Goal: Task Accomplishment & Management: Manage account settings

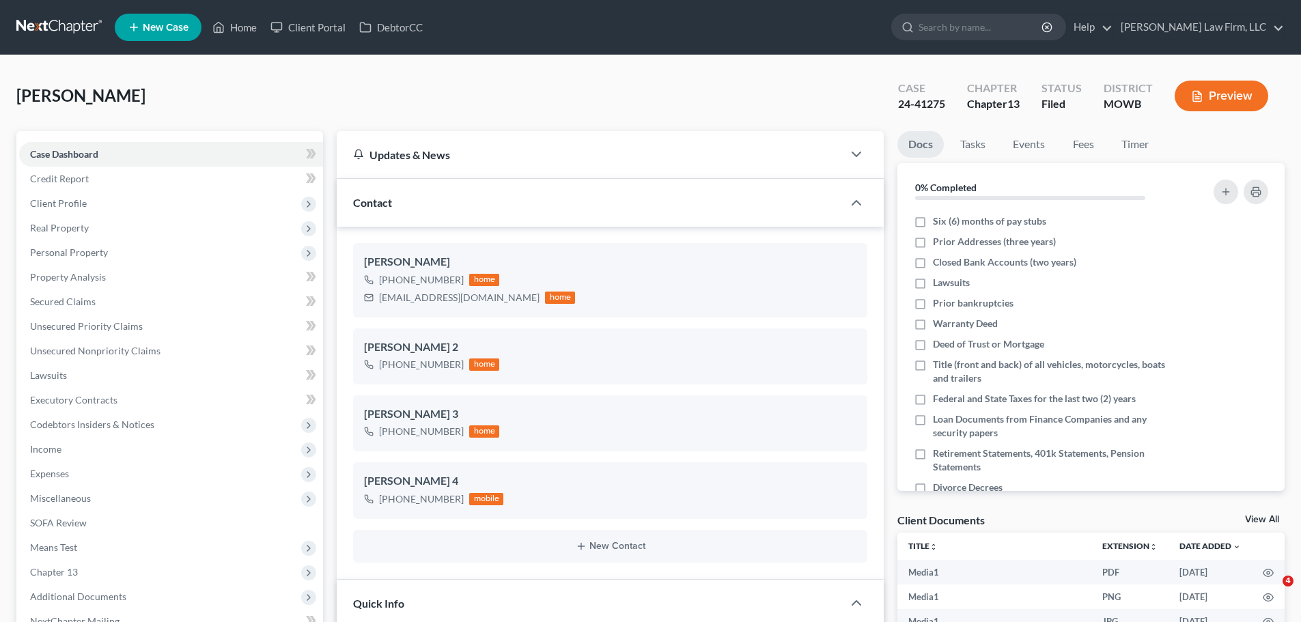
select select "3"
select select "0"
drag, startPoint x: 893, startPoint y: 104, endPoint x: 950, endPoint y: 105, distance: 56.7
click at [950, 105] on div "Case 24-41275" at bounding box center [921, 97] width 69 height 40
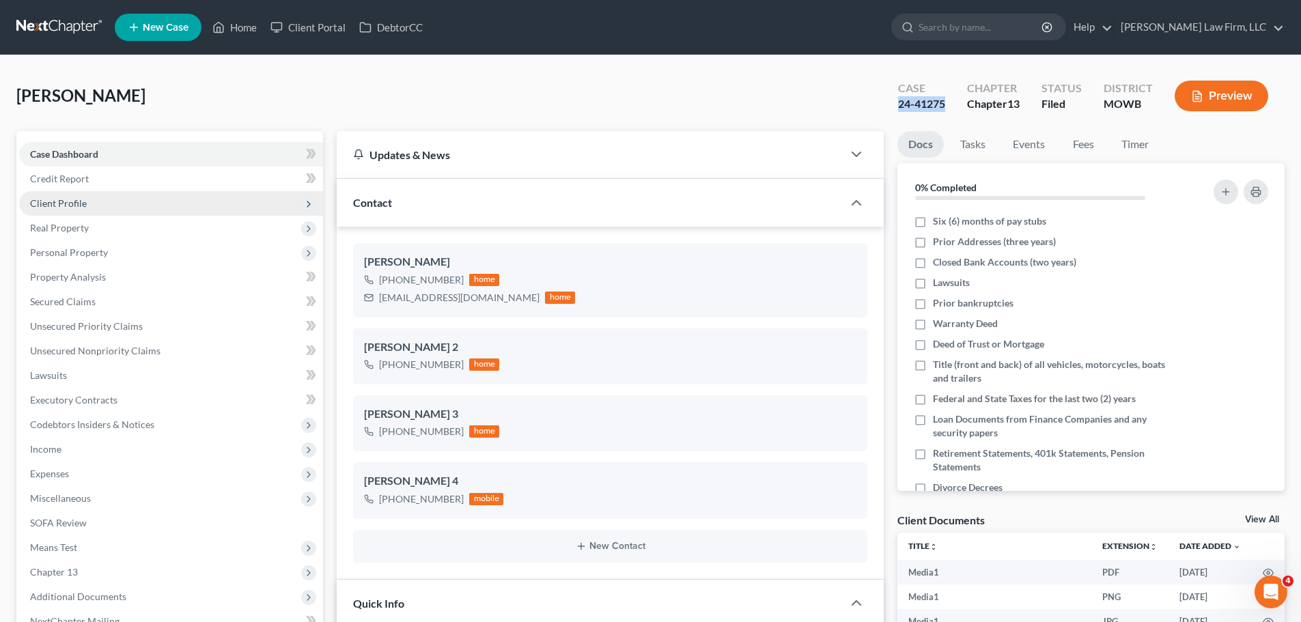
copy div "24-41275"
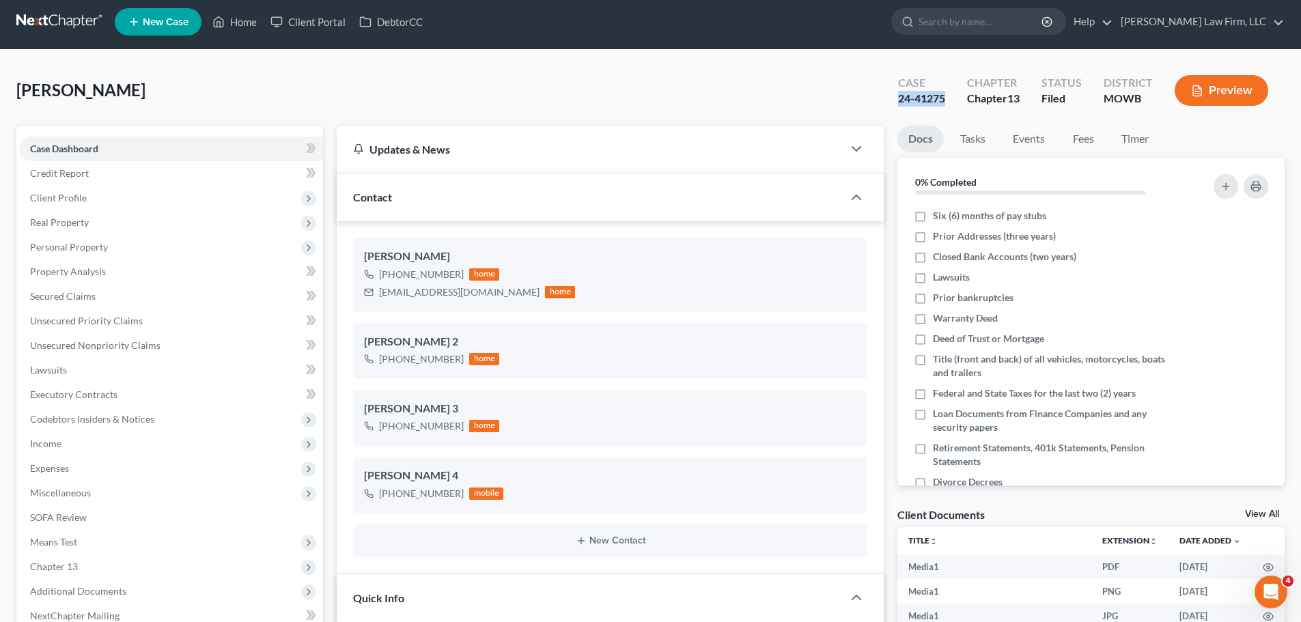
scroll to position [0, 0]
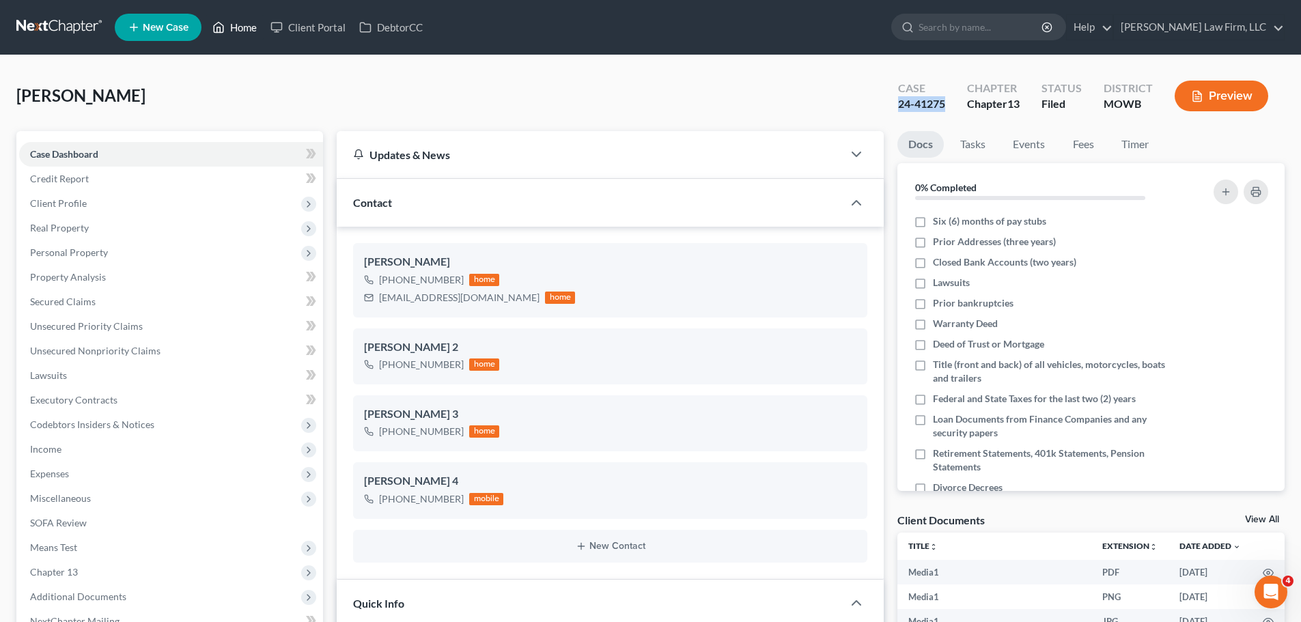
click at [232, 28] on link "Home" at bounding box center [235, 27] width 58 height 25
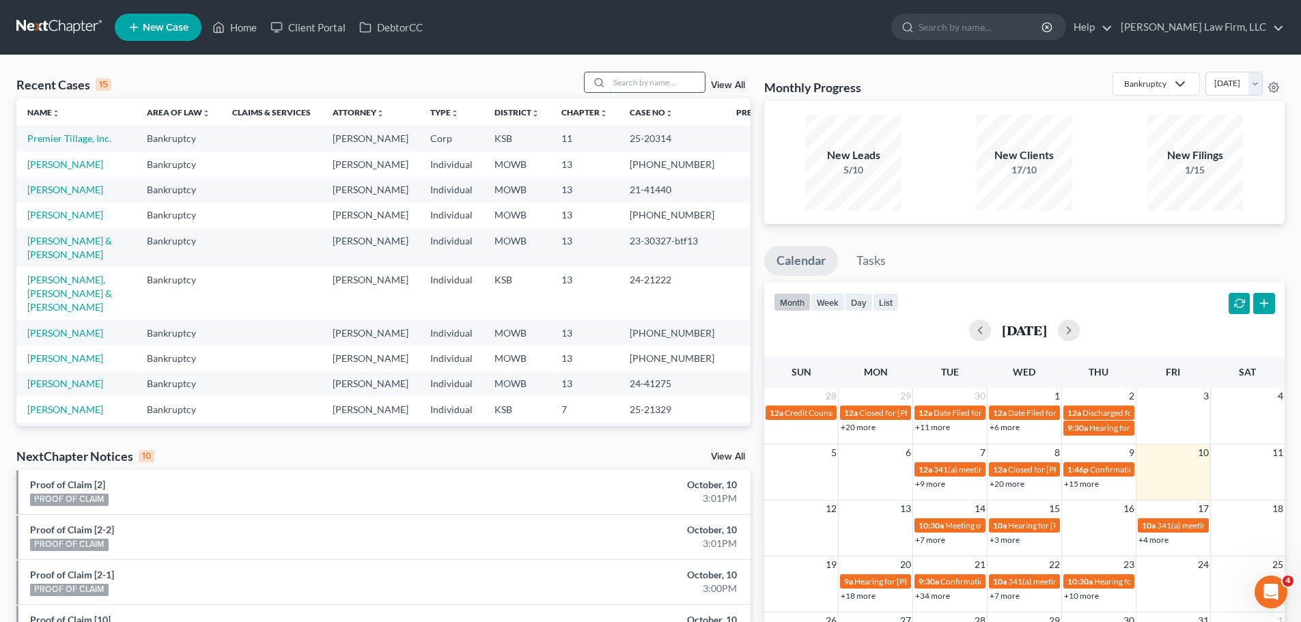
click at [640, 79] on input "search" at bounding box center [657, 82] width 96 height 20
type input "bird"
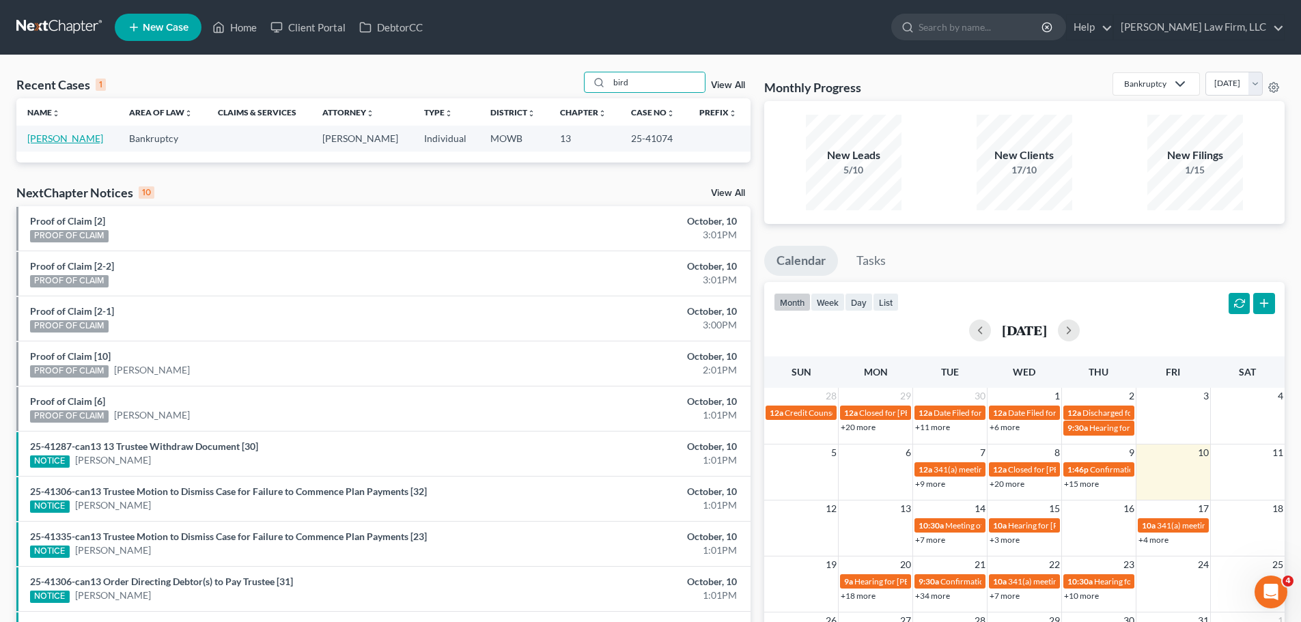
click at [70, 143] on link "[PERSON_NAME]" at bounding box center [65, 139] width 76 height 12
select select "4"
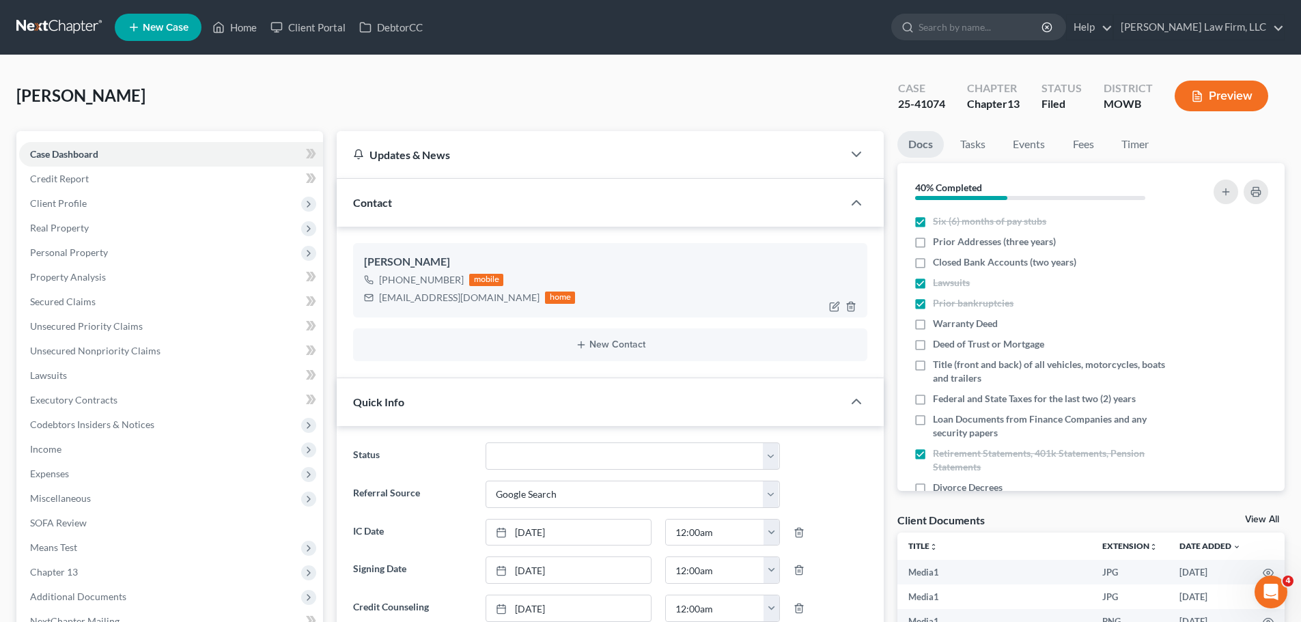
scroll to position [9149, 0]
drag, startPoint x: 249, startPoint y: 23, endPoint x: 666, endPoint y: 115, distance: 427.4
click at [249, 23] on link "Home" at bounding box center [235, 27] width 58 height 25
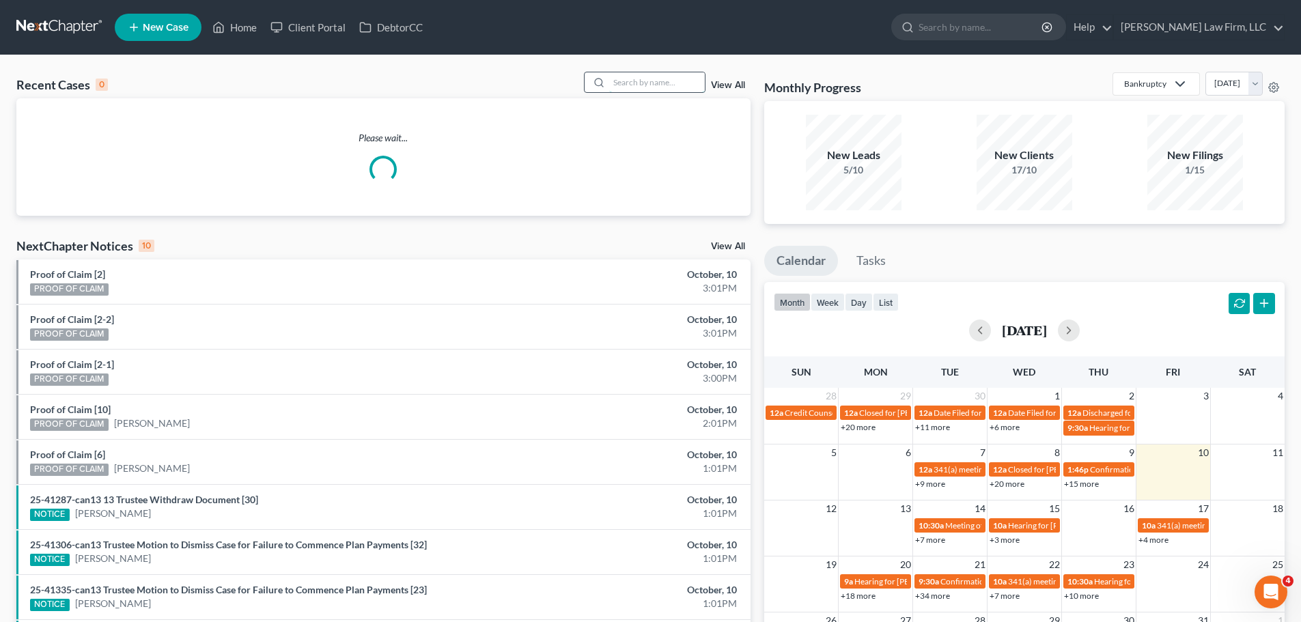
click at [682, 86] on input "search" at bounding box center [657, 82] width 96 height 20
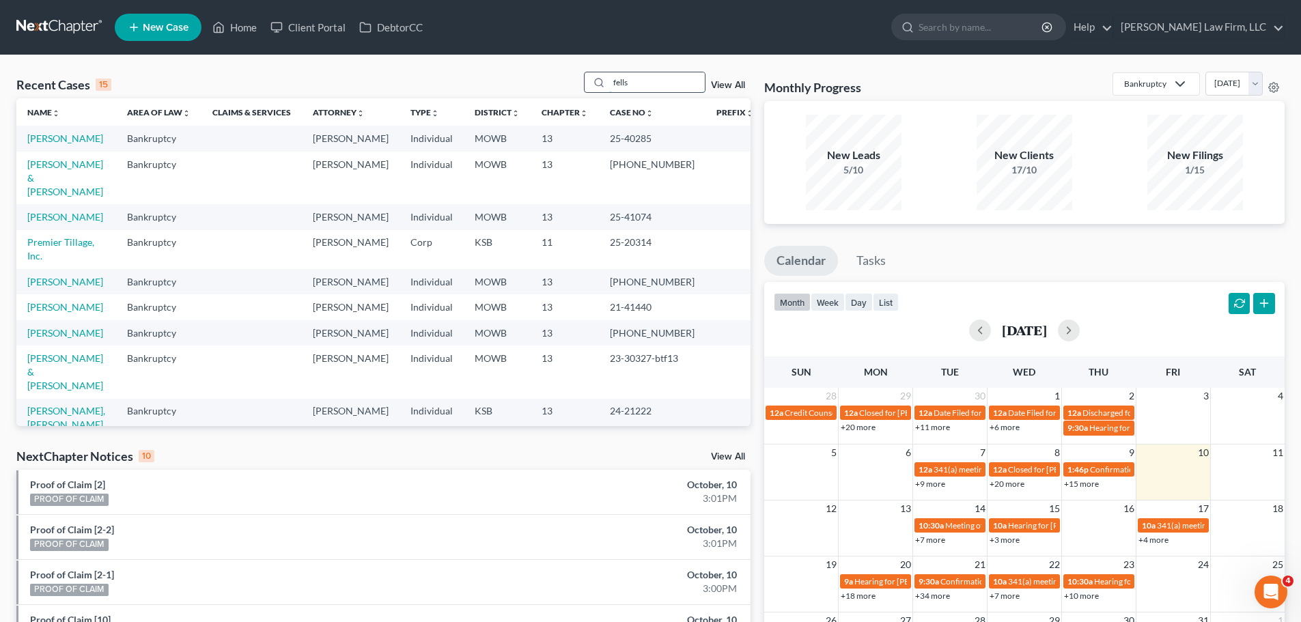
type input "fells"
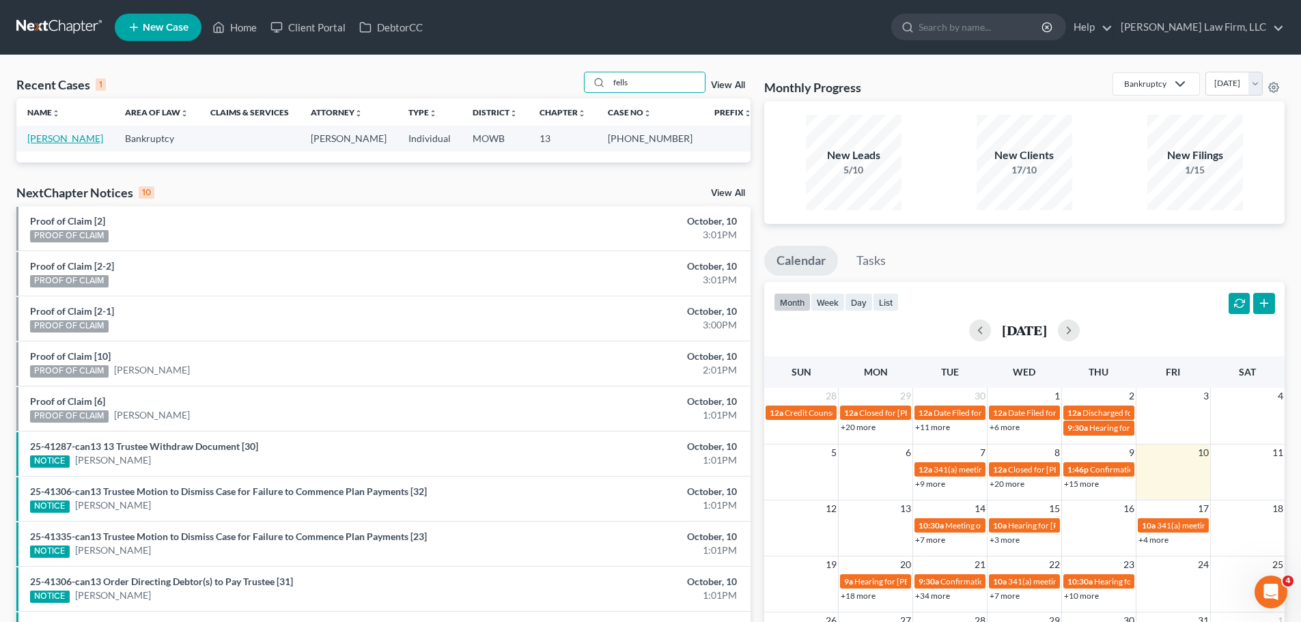
click at [68, 141] on link "[PERSON_NAME]" at bounding box center [65, 139] width 76 height 12
select select "6"
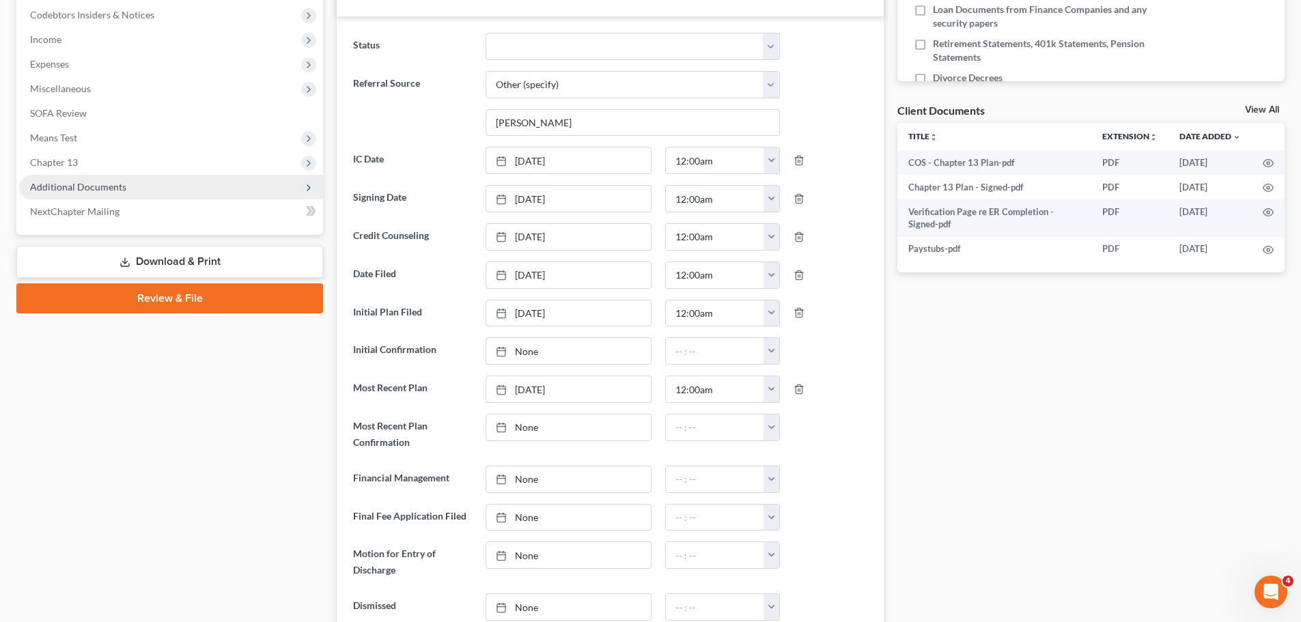
scroll to position [6052, 0]
click at [102, 189] on span "Additional Documents" at bounding box center [78, 187] width 96 height 12
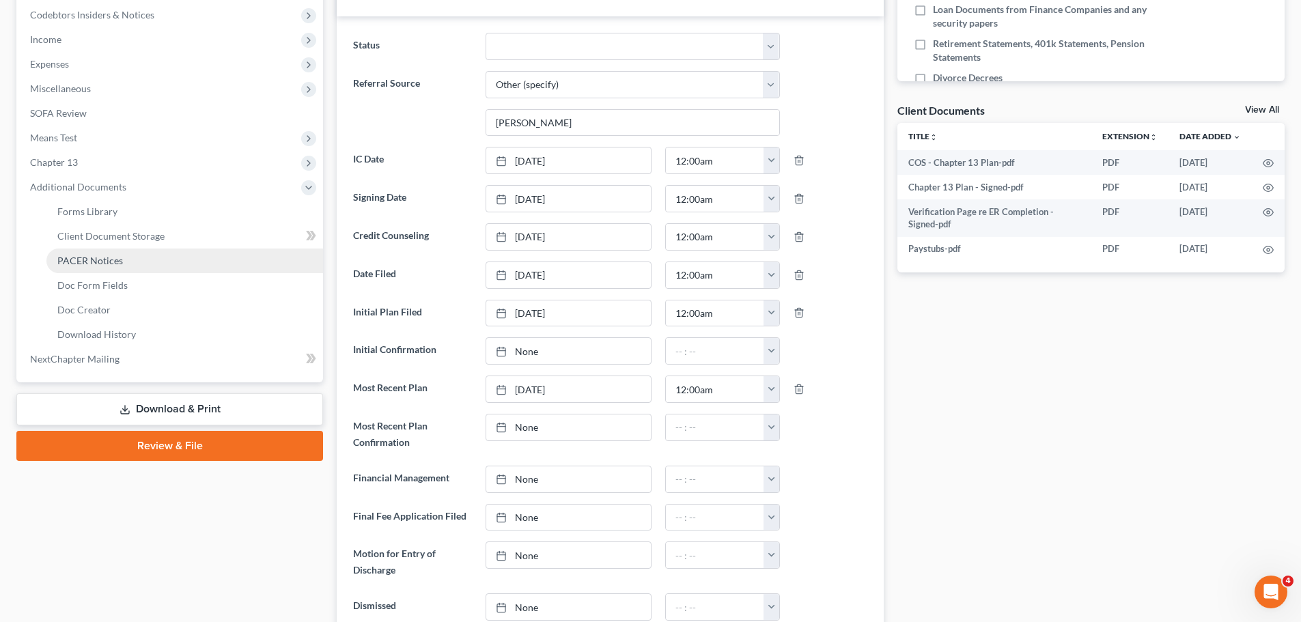
click at [116, 268] on link "PACER Notices" at bounding box center [184, 261] width 277 height 25
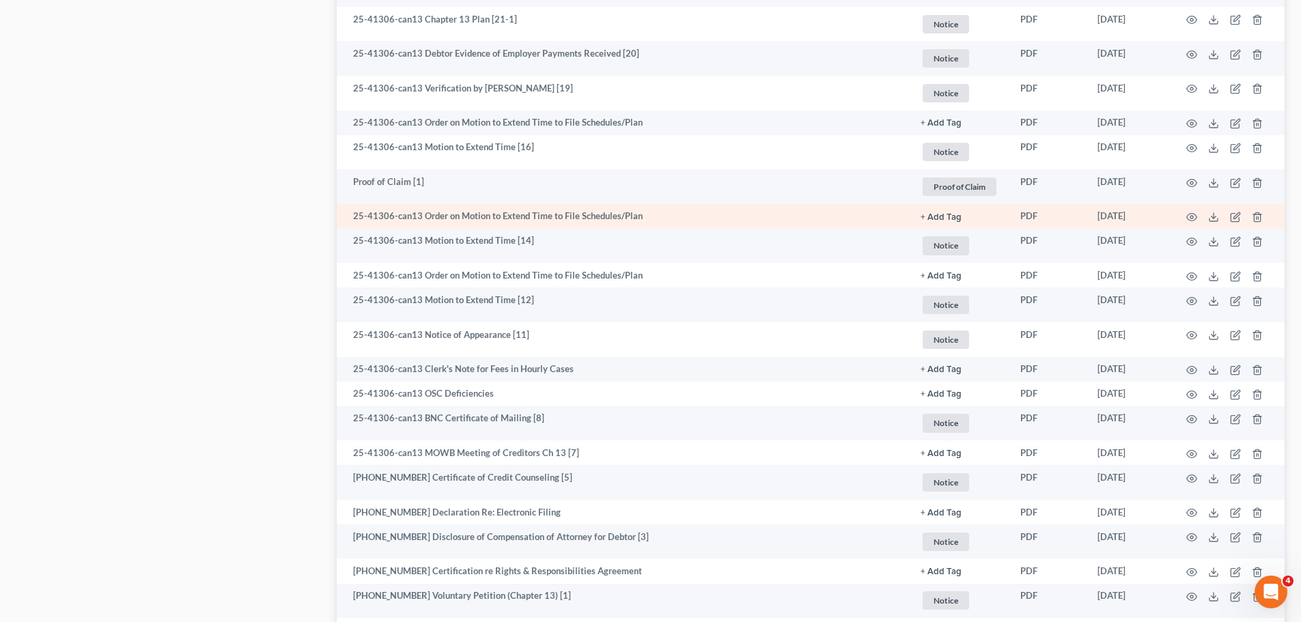
scroll to position [888, 0]
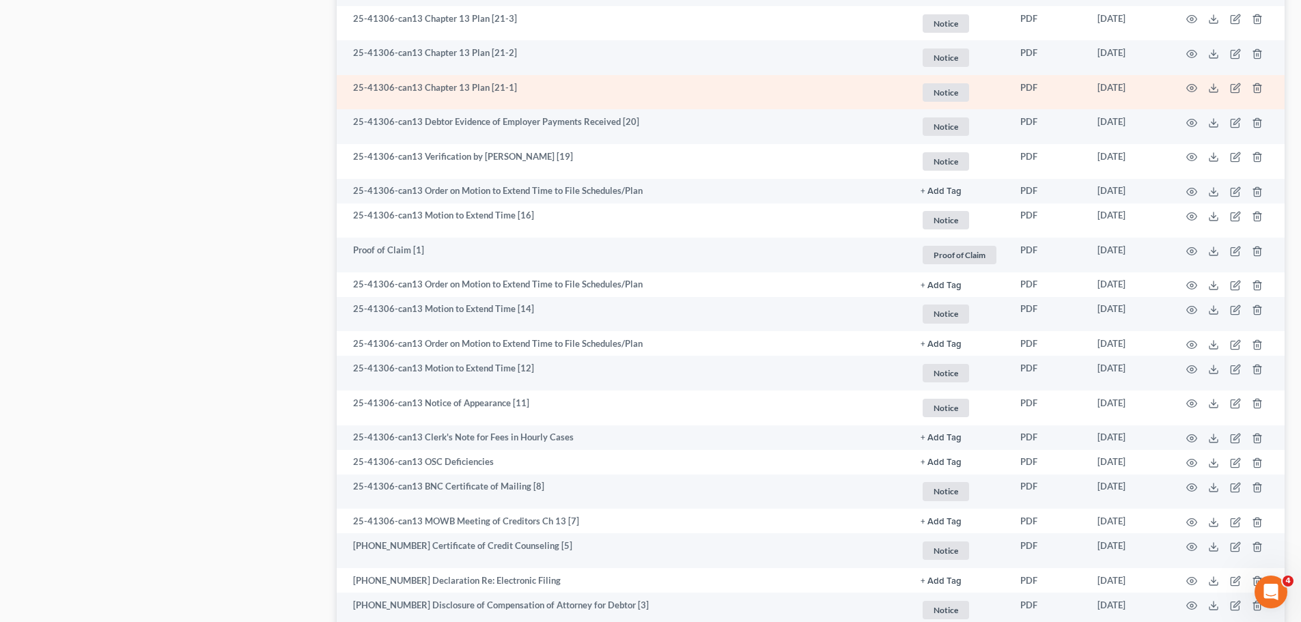
click at [936, 93] on span "Notice" at bounding box center [946, 92] width 46 height 18
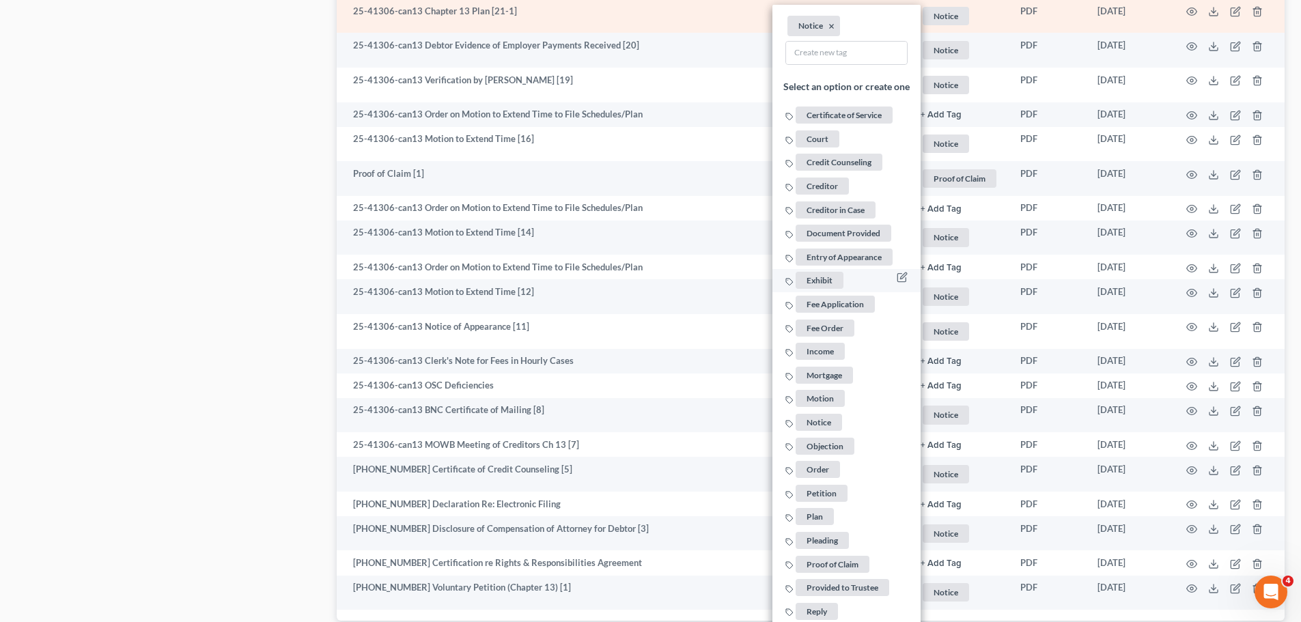
scroll to position [1059, 0]
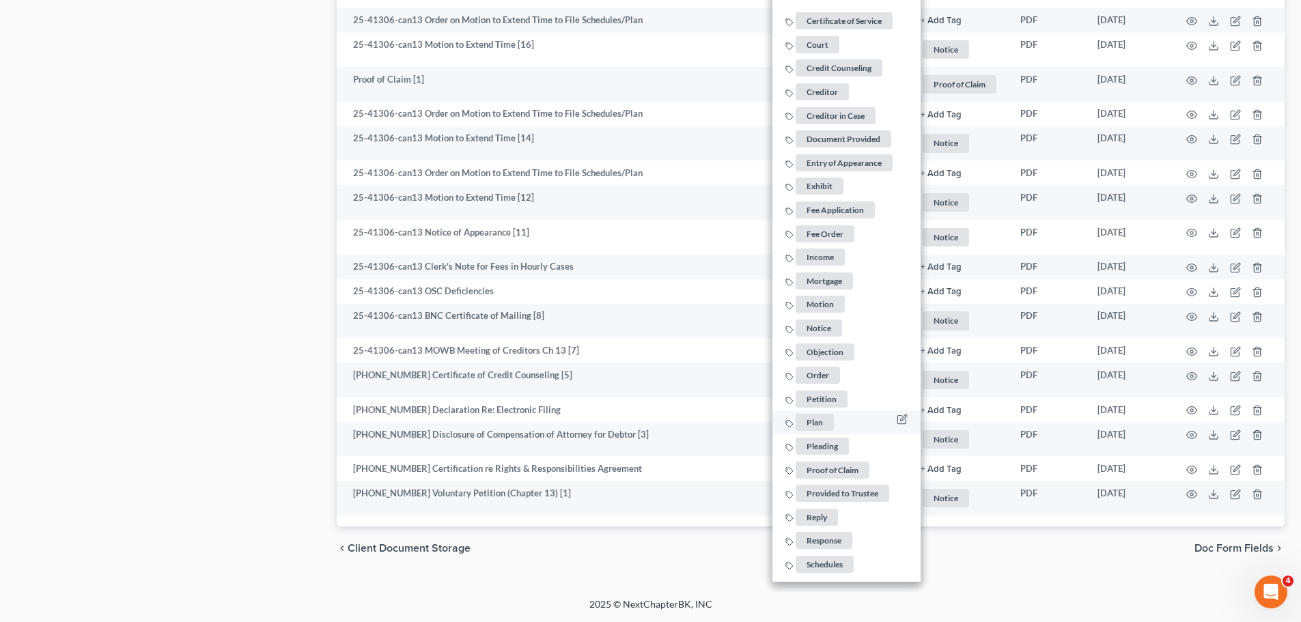
click at [818, 417] on span "Plan" at bounding box center [815, 422] width 38 height 17
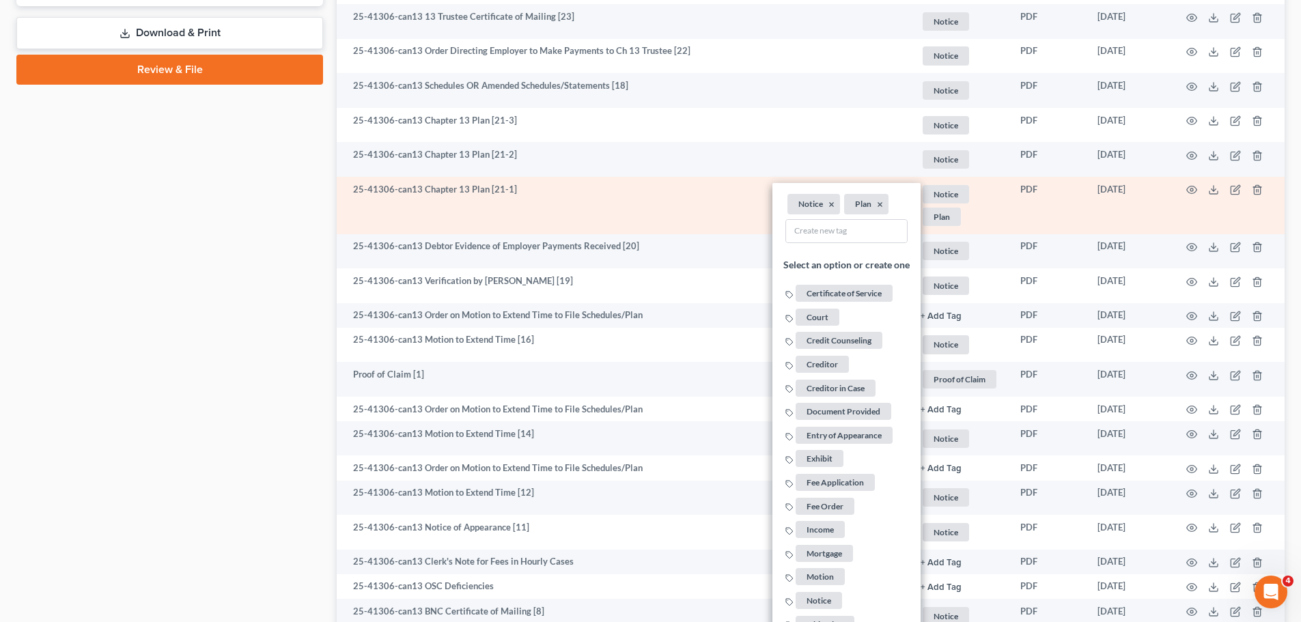
scroll to position [786, 0]
click at [831, 206] on button "×" at bounding box center [832, 205] width 6 height 12
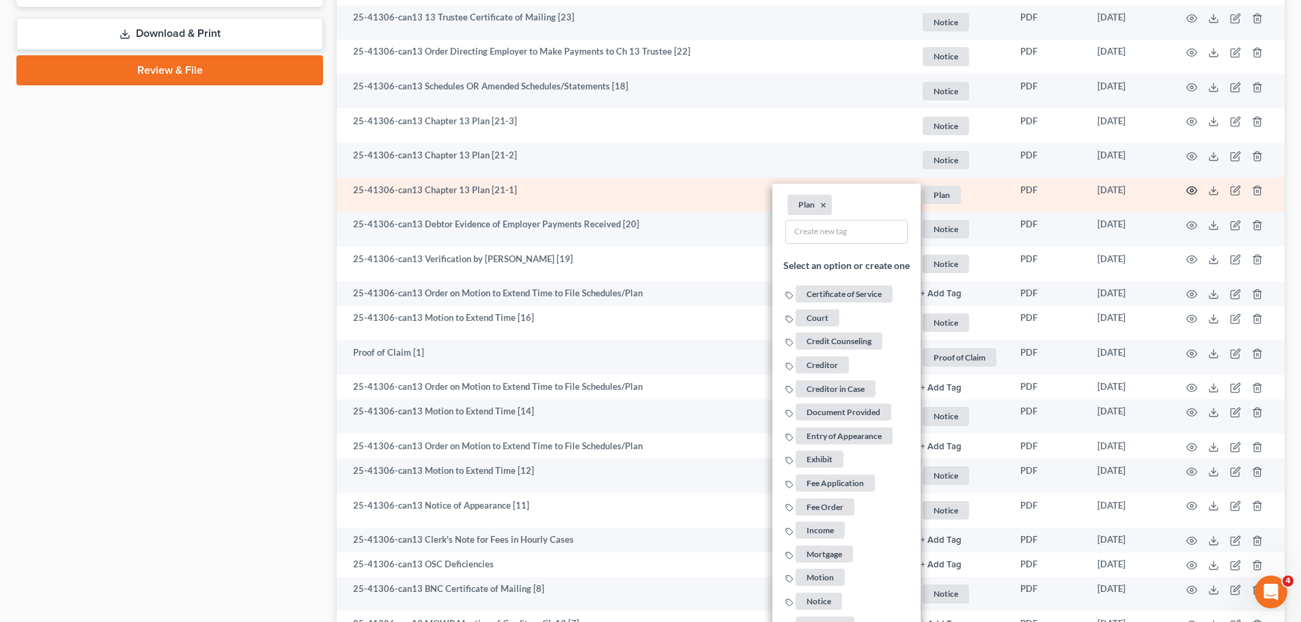
click at [1189, 193] on icon "button" at bounding box center [1192, 190] width 11 height 11
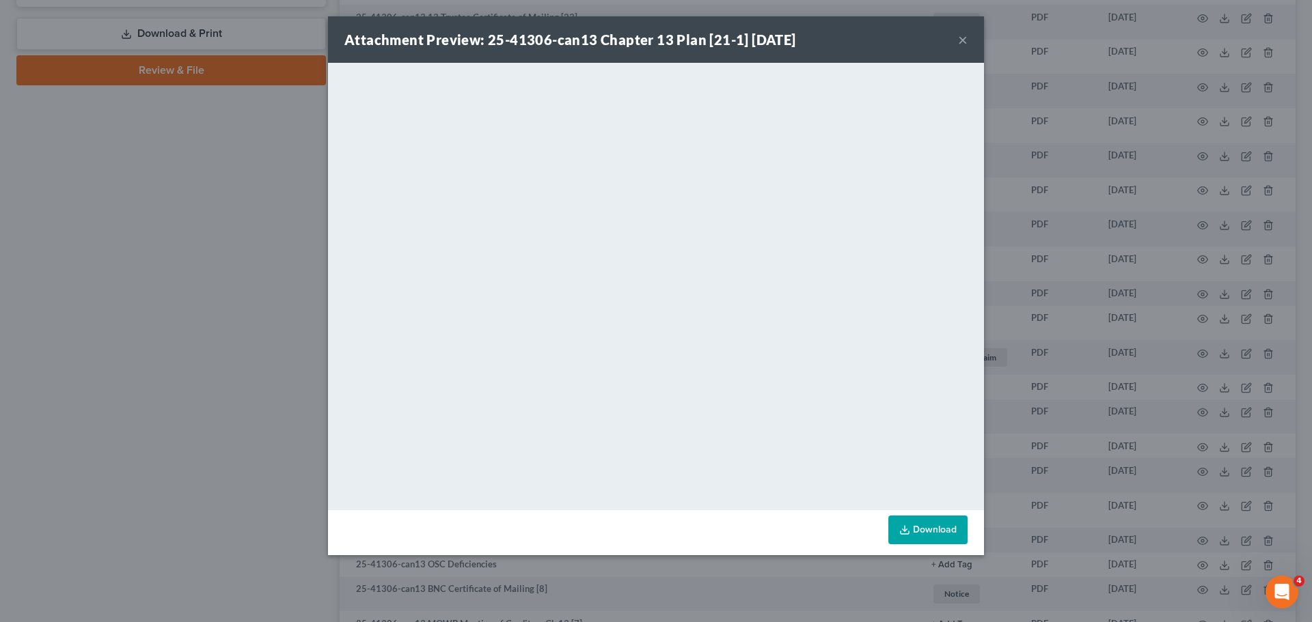
click at [962, 41] on button "×" at bounding box center [963, 39] width 10 height 16
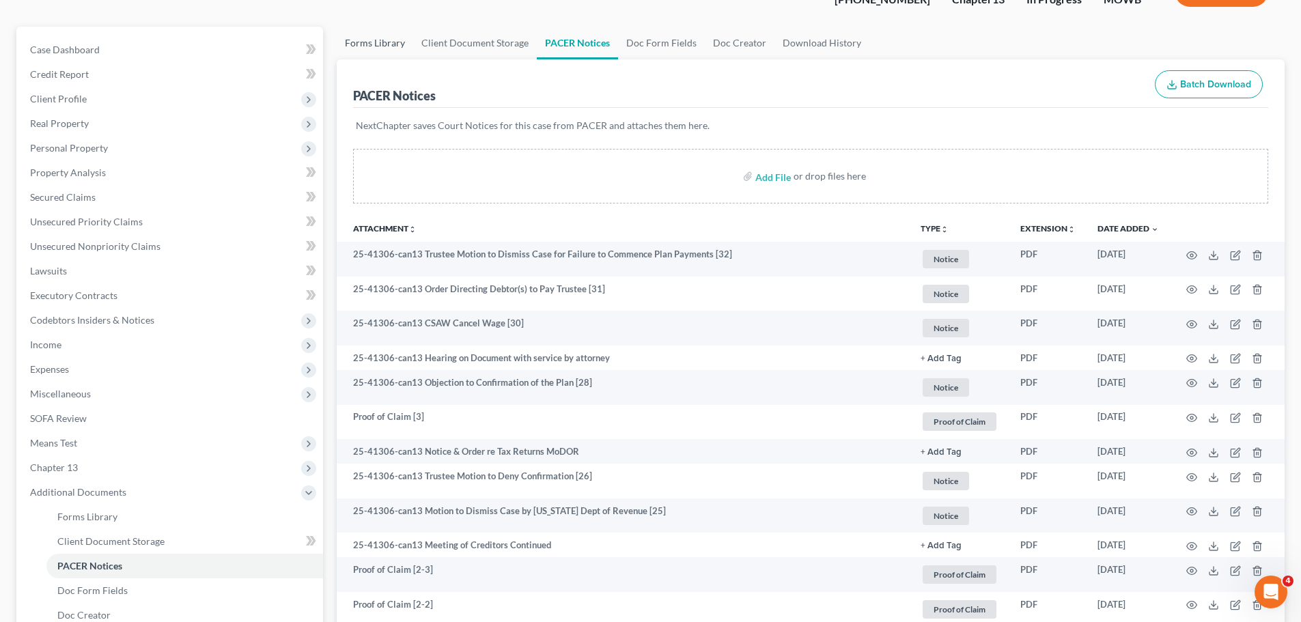
scroll to position [0, 0]
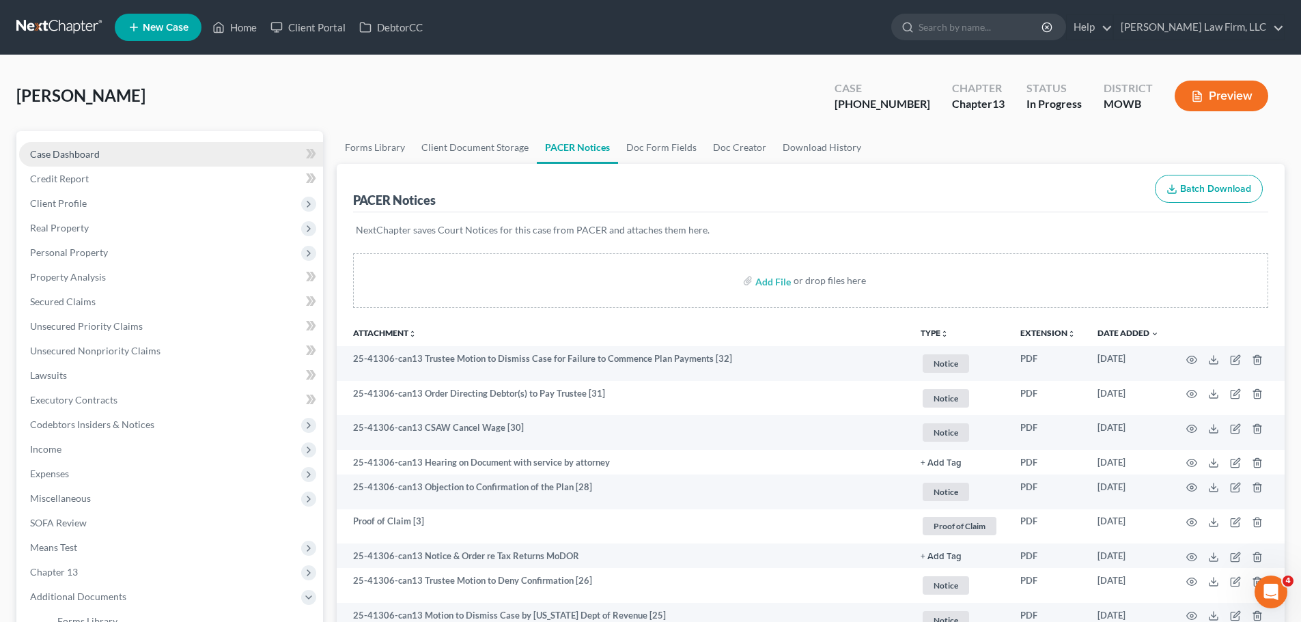
click at [79, 160] on link "Case Dashboard" at bounding box center [171, 154] width 304 height 25
select select "6"
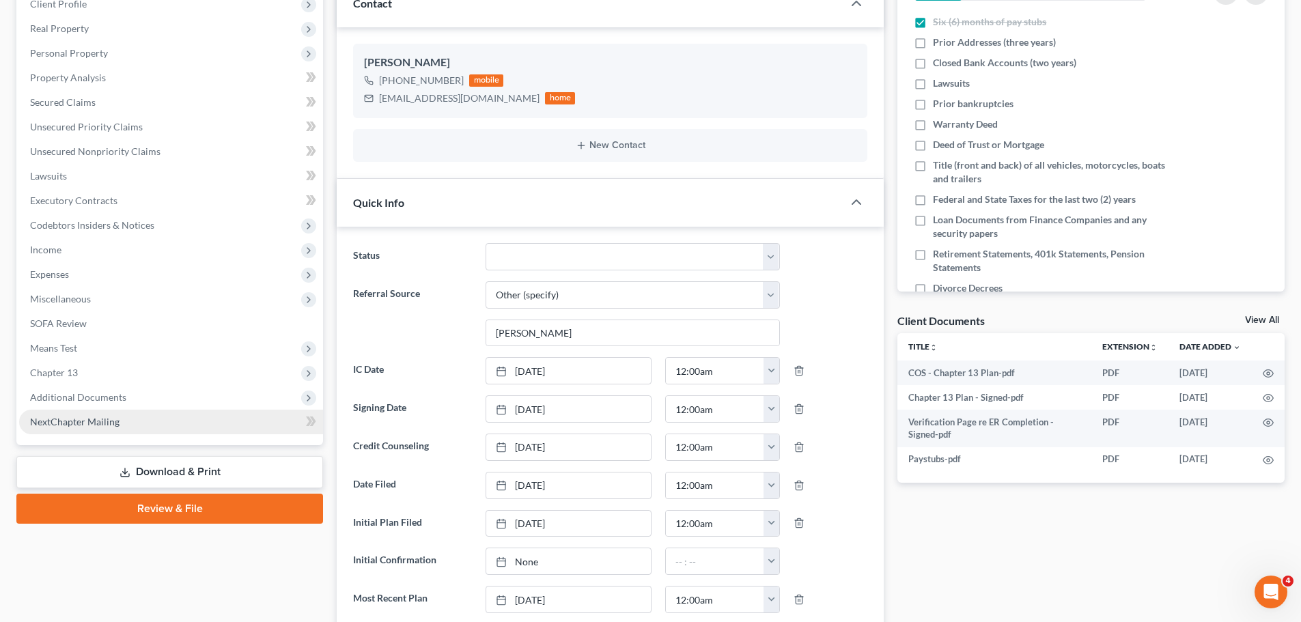
scroll to position [205, 0]
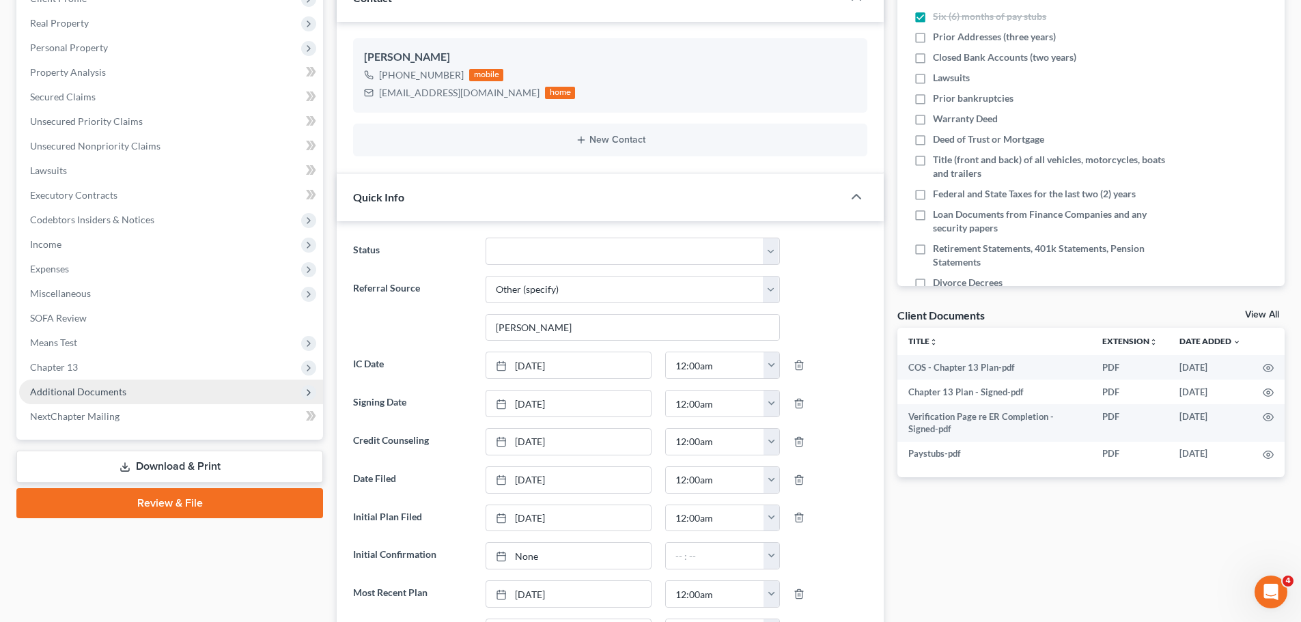
click at [100, 386] on span "Additional Documents" at bounding box center [78, 392] width 96 height 12
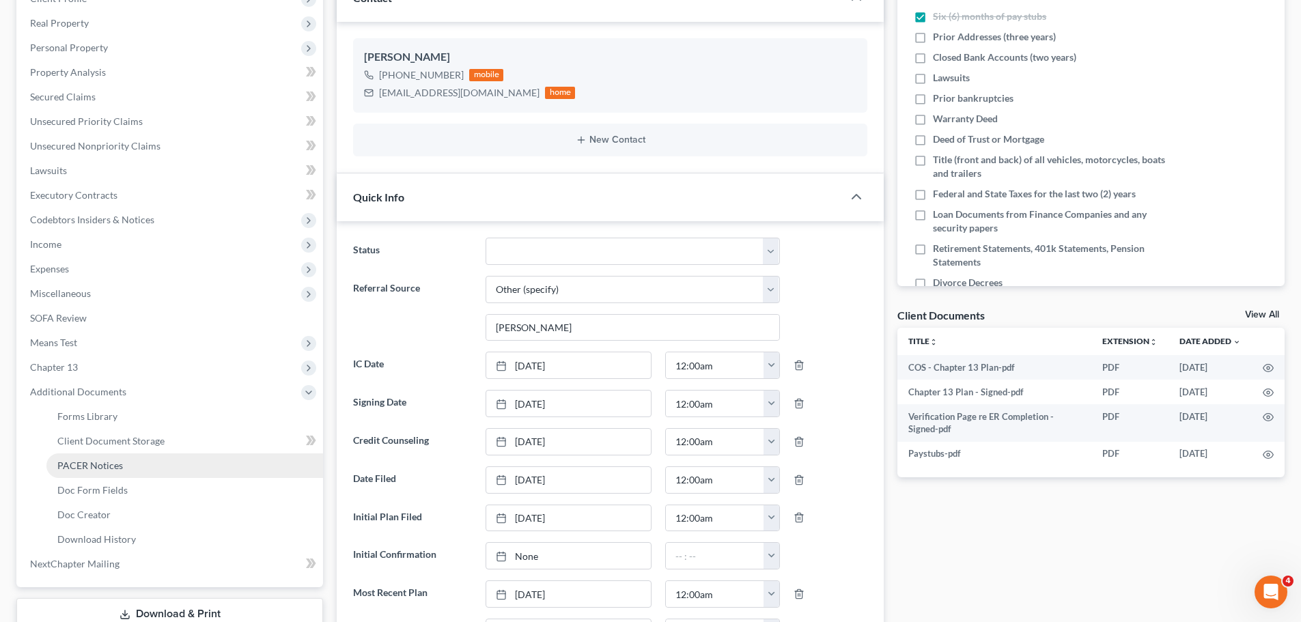
click at [115, 465] on span "PACER Notices" at bounding box center [90, 466] width 66 height 12
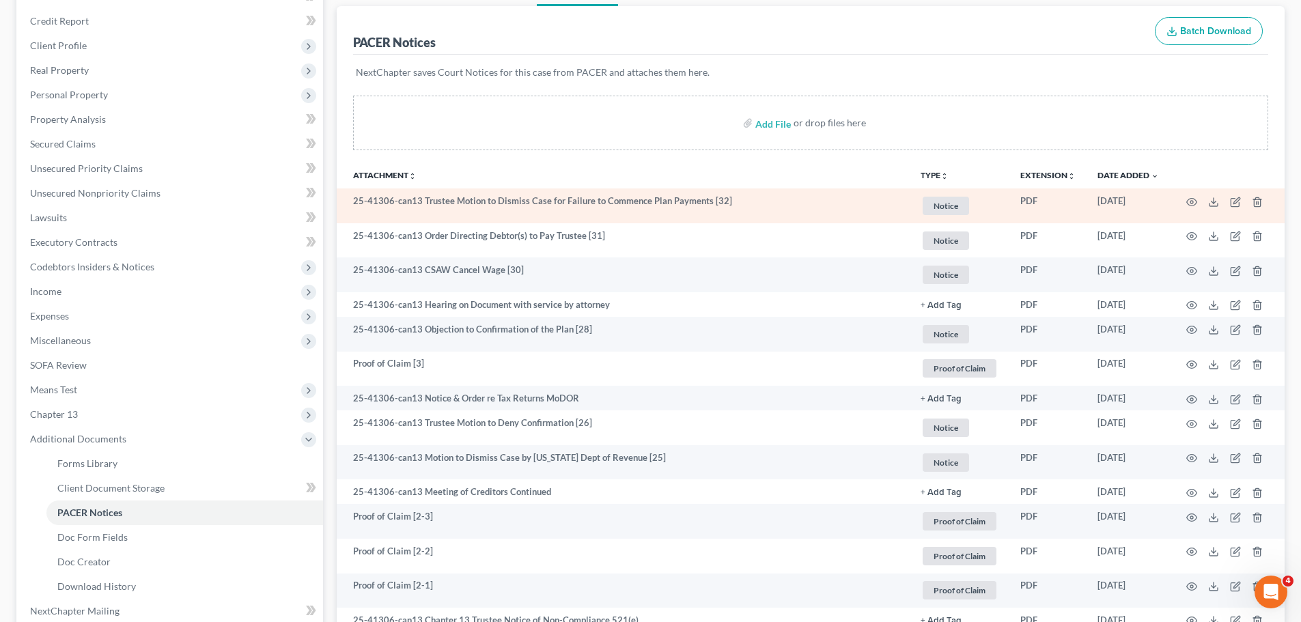
scroll to position [478, 0]
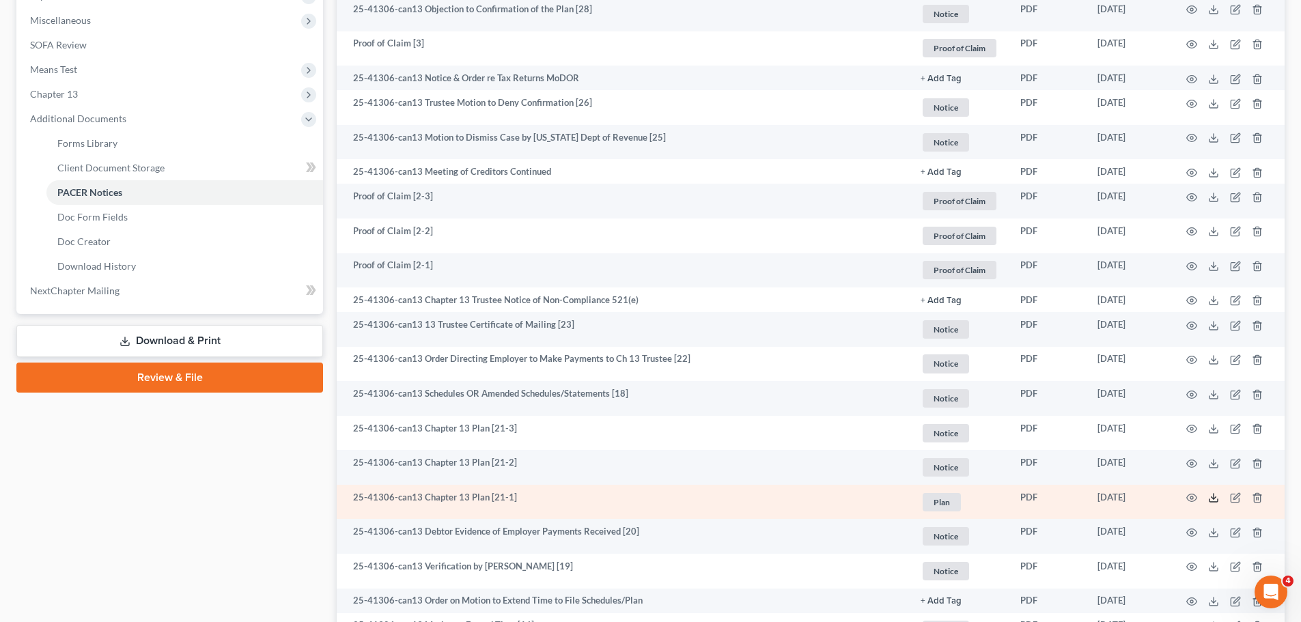
click at [1212, 499] on icon at bounding box center [1213, 498] width 11 height 11
